Goal: Navigation & Orientation: Find specific page/section

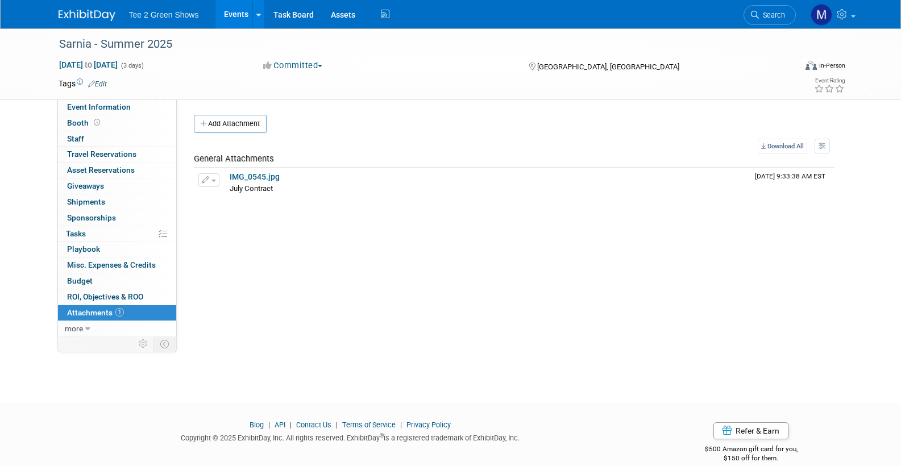
click at [238, 8] on link "Events" at bounding box center [235, 14] width 41 height 28
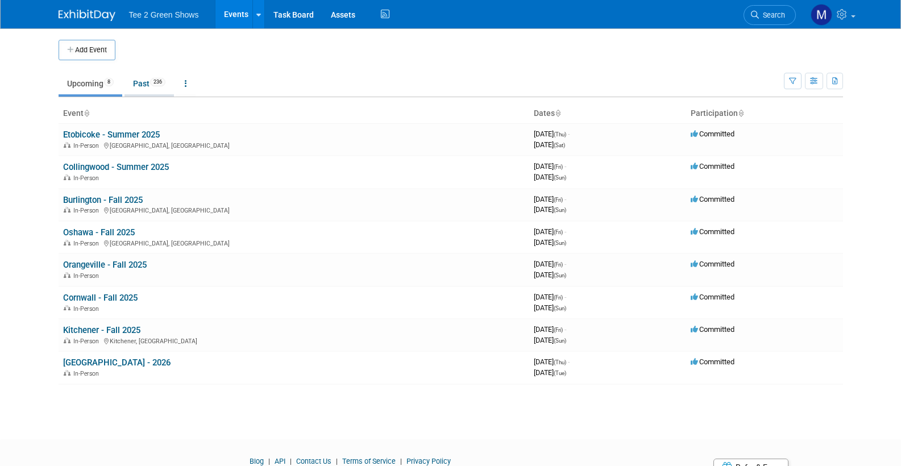
click at [147, 82] on link "Past 236" at bounding box center [148, 84] width 49 height 22
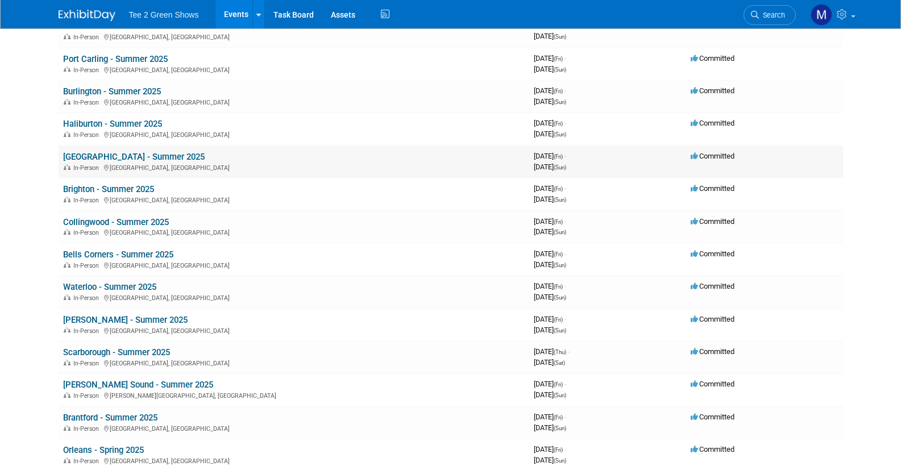
scroll to position [568, 0]
